Goal: Task Accomplishment & Management: Manage account settings

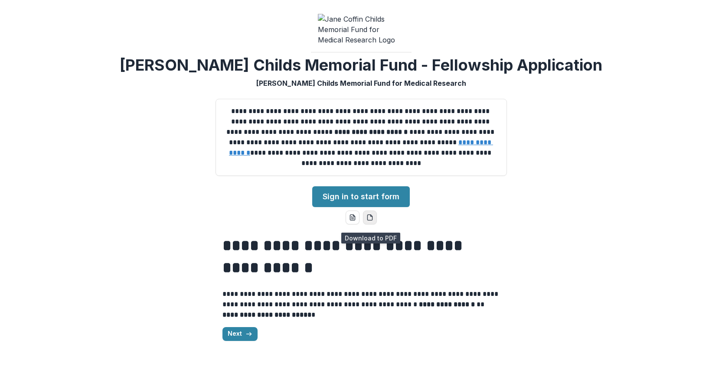
click at [369, 221] on icon "pdf-download" at bounding box center [369, 217] width 7 height 7
click at [370, 192] on link "Sign in to start form" at bounding box center [361, 196] width 98 height 21
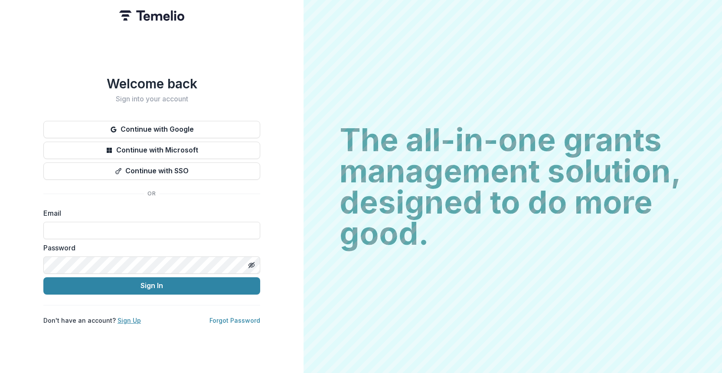
click at [125, 319] on link "Sign Up" at bounding box center [128, 320] width 23 height 7
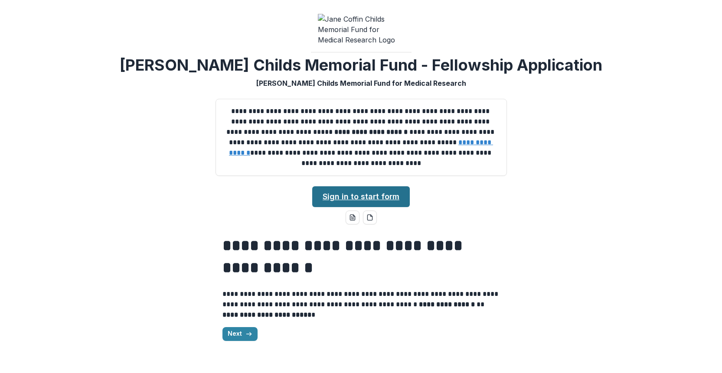
click at [370, 202] on link "Sign in to start form" at bounding box center [361, 196] width 98 height 21
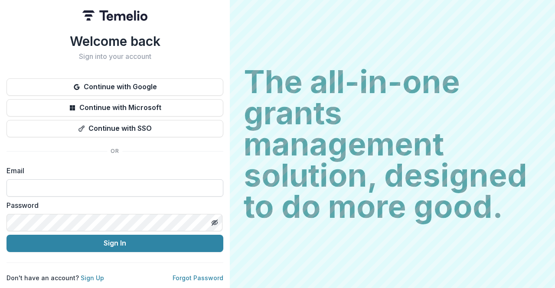
click at [103, 179] on input at bounding box center [115, 187] width 217 height 17
click at [27, 187] on input at bounding box center [115, 187] width 217 height 17
paste input "**********"
type input "**********"
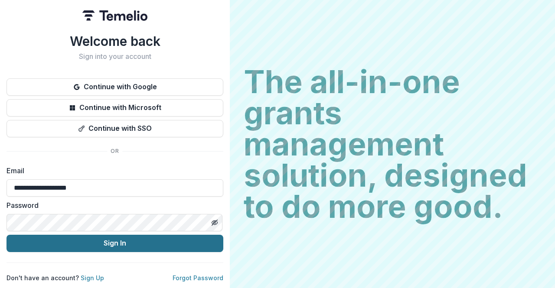
click at [105, 242] on button "Sign In" at bounding box center [115, 243] width 217 height 17
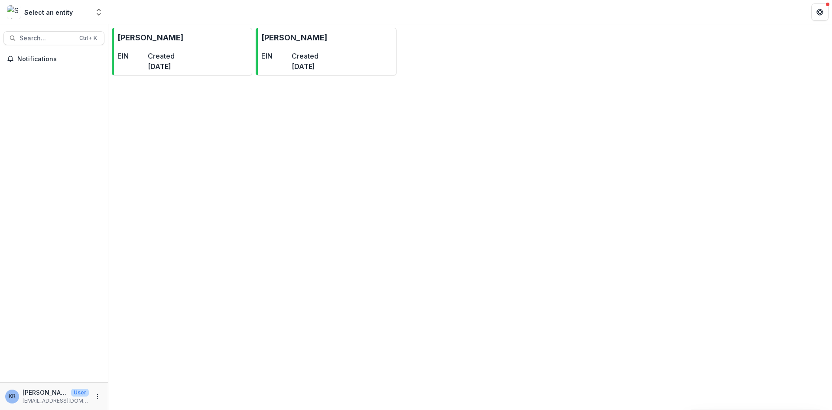
click at [52, 9] on div "Select an entity" at bounding box center [48, 12] width 49 height 9
click at [54, 16] on div "Select an entity" at bounding box center [48, 12] width 49 height 9
click at [101, 9] on icon "Open entity switcher" at bounding box center [99, 12] width 9 height 9
click at [91, 288] on div "KR Kate Ross User ospa@rockefeller.edu" at bounding box center [54, 396] width 98 height 17
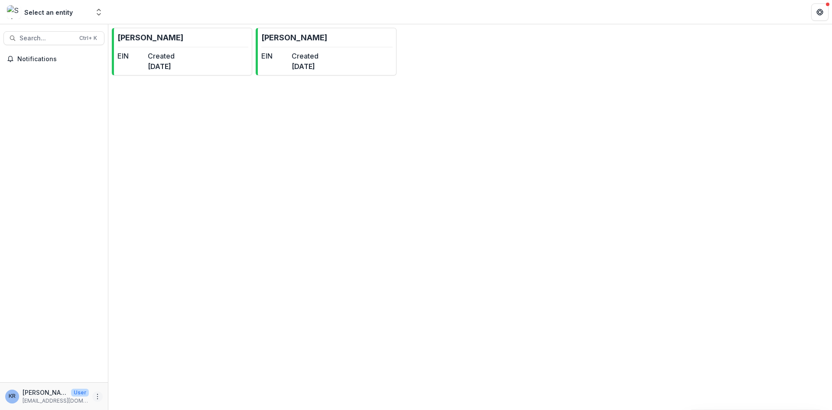
click at [95, 288] on icon "More" at bounding box center [97, 396] width 7 height 7
click at [62, 288] on div "Notifications" at bounding box center [54, 217] width 108 height 330
click at [39, 288] on p "ospa@rockefeller.edu" at bounding box center [56, 401] width 66 height 8
click at [7, 288] on span "KR" at bounding box center [12, 396] width 14 height 14
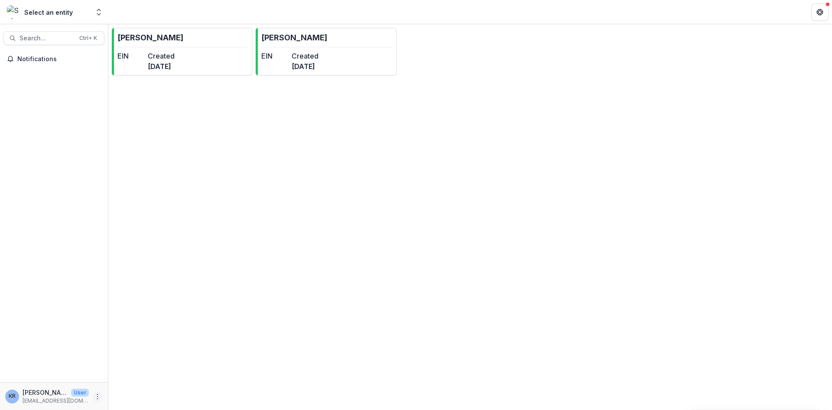
click at [94, 288] on icon "More" at bounding box center [97, 396] width 7 height 7
click at [126, 288] on link "Settings" at bounding box center [154, 378] width 93 height 14
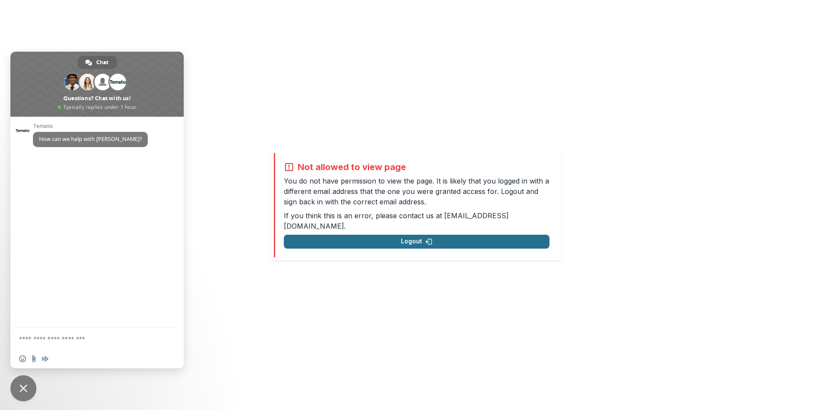
click at [311, 239] on button "Logout" at bounding box center [417, 242] width 266 height 14
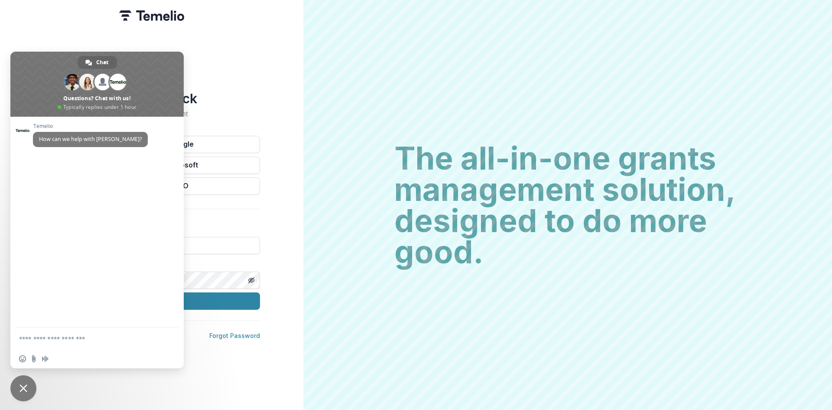
click at [244, 76] on div "Welcome back Sign into your account Continue with Google Continue with Microsof…" at bounding box center [151, 205] width 303 height 410
click at [21, 288] on span "Close chat" at bounding box center [24, 388] width 8 height 8
